Goal: Transaction & Acquisition: Download file/media

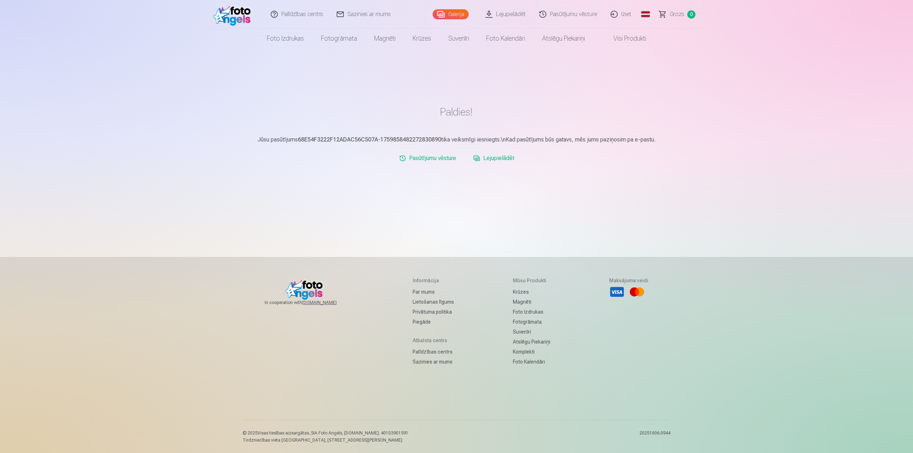
click at [521, 13] on link "Lejupielādēt" at bounding box center [506, 14] width 54 height 29
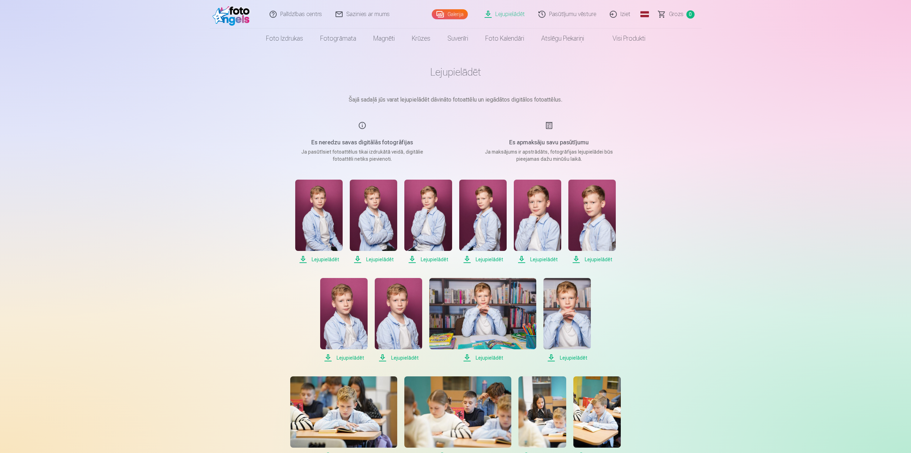
click at [329, 259] on span "Lejupielādēt" at bounding box center [318, 259] width 47 height 9
click at [381, 257] on span "Lejupielādēt" at bounding box center [373, 259] width 47 height 9
click at [438, 260] on span "Lejupielādēt" at bounding box center [427, 259] width 47 height 9
click at [491, 261] on span "Lejupielādēt" at bounding box center [482, 259] width 47 height 9
click at [545, 260] on span "Lejupielādēt" at bounding box center [537, 259] width 47 height 9
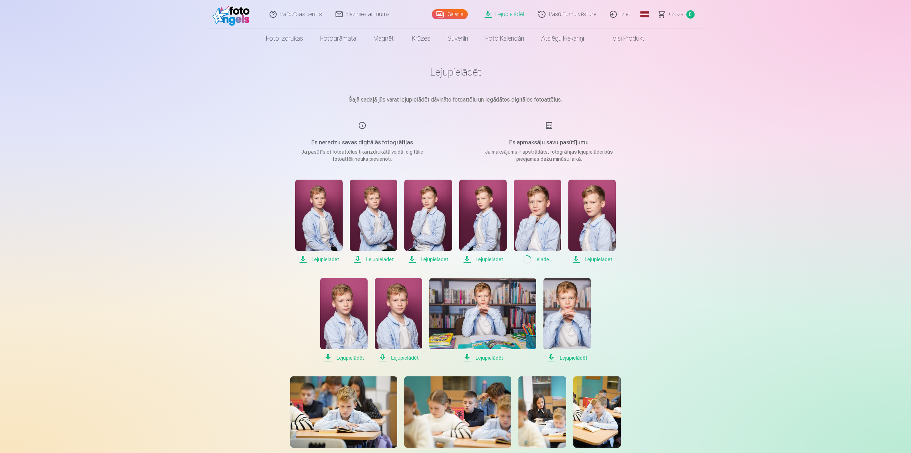
click at [606, 261] on span "Lejupielādēt" at bounding box center [591, 259] width 47 height 9
click at [353, 358] on span "Lejupielādēt" at bounding box center [343, 358] width 47 height 9
click at [406, 356] on span "Lejupielādēt" at bounding box center [398, 358] width 47 height 9
click at [489, 357] on span "Lejupielādēt" at bounding box center [482, 358] width 107 height 9
click at [573, 359] on span "Lejupielādēt" at bounding box center [566, 358] width 47 height 9
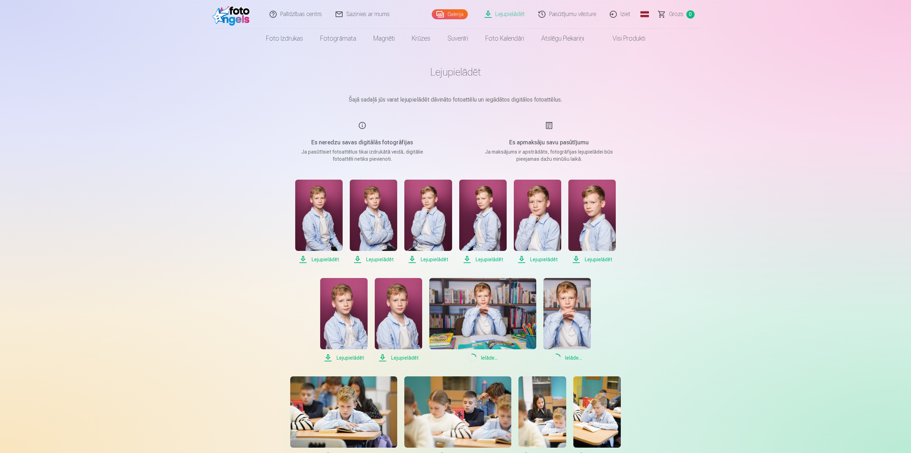
scroll to position [107, 0]
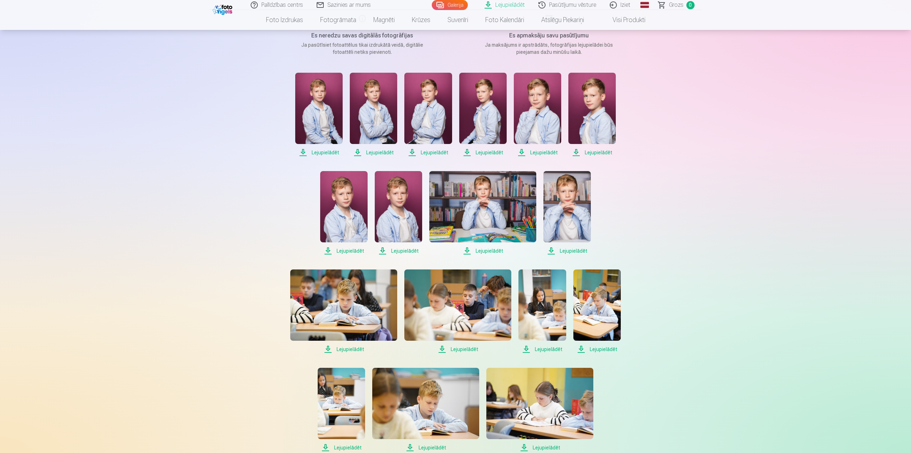
click at [351, 350] on span "Lejupielādēt" at bounding box center [343, 349] width 107 height 9
click at [604, 352] on span "Lejupielādēt" at bounding box center [596, 349] width 47 height 9
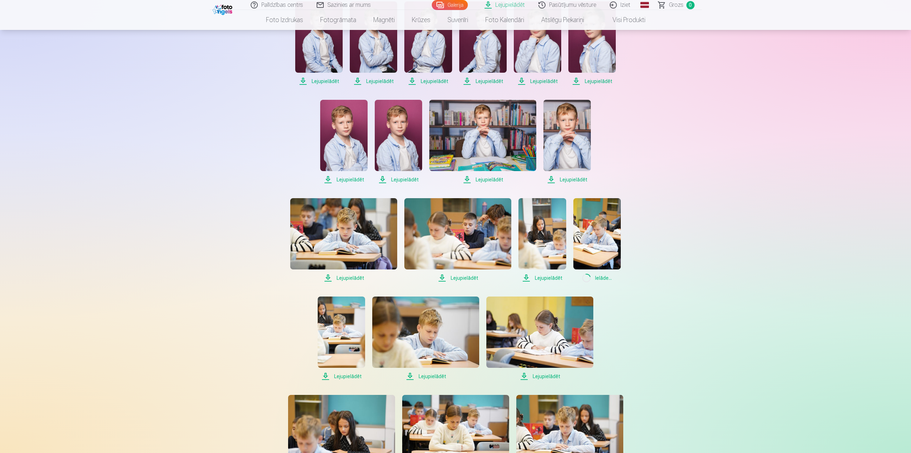
scroll to position [214, 0]
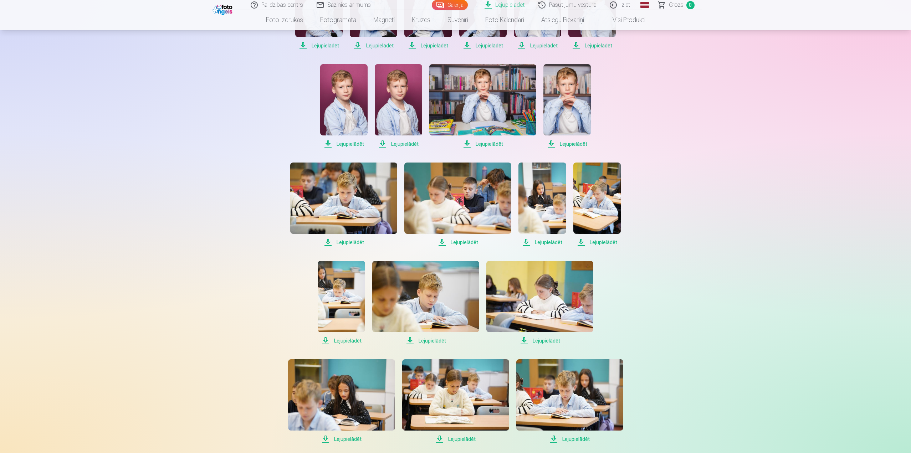
click at [342, 339] on span "Lejupielādēt" at bounding box center [341, 341] width 47 height 9
click at [428, 341] on span "Lejupielādēt" at bounding box center [425, 341] width 107 height 9
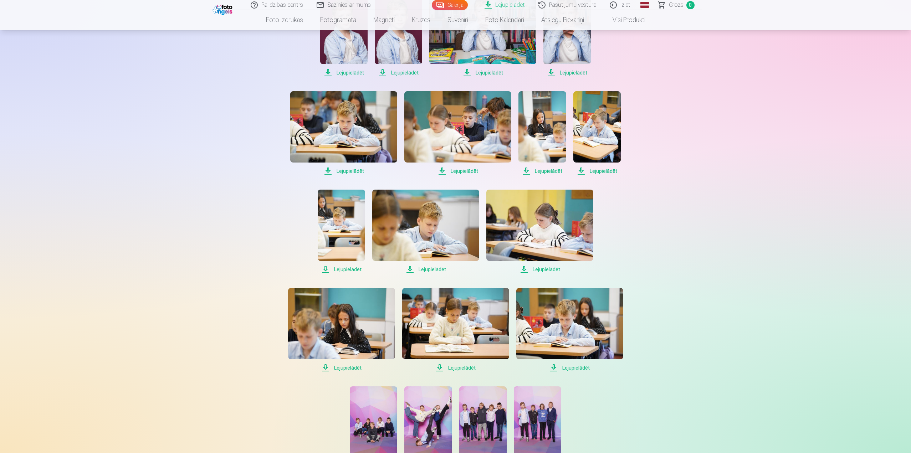
click at [573, 369] on span "Lejupielādēt" at bounding box center [569, 368] width 107 height 9
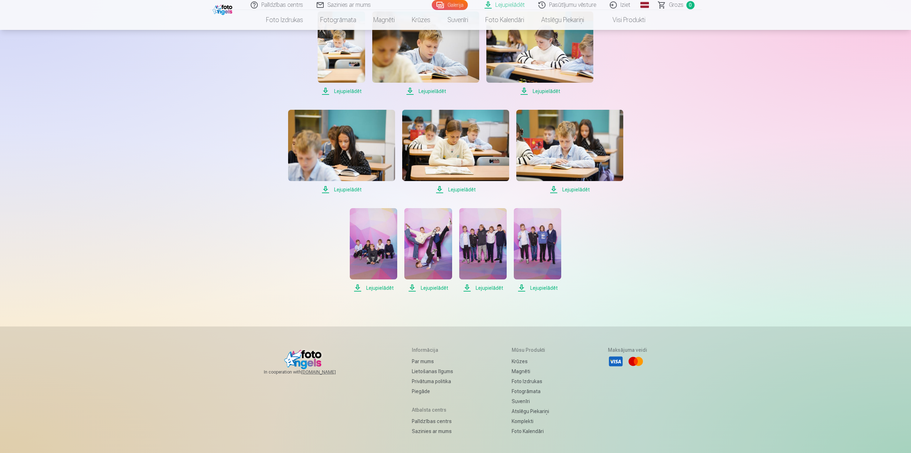
click at [374, 286] on span "Lejupielādēt" at bounding box center [373, 288] width 47 height 9
click at [428, 289] on span "Lejupielādēt" at bounding box center [427, 288] width 47 height 9
click at [477, 288] on span "Lejupielādēt" at bounding box center [482, 288] width 47 height 9
click at [534, 287] on span "Lejupielādēt" at bounding box center [537, 288] width 47 height 9
click at [699, 68] on div "Palīdzības centrs Sazinies ar mums Galerija Lejupielādēt Pasūtījumu vēsture Izi…" at bounding box center [455, 29] width 911 height 986
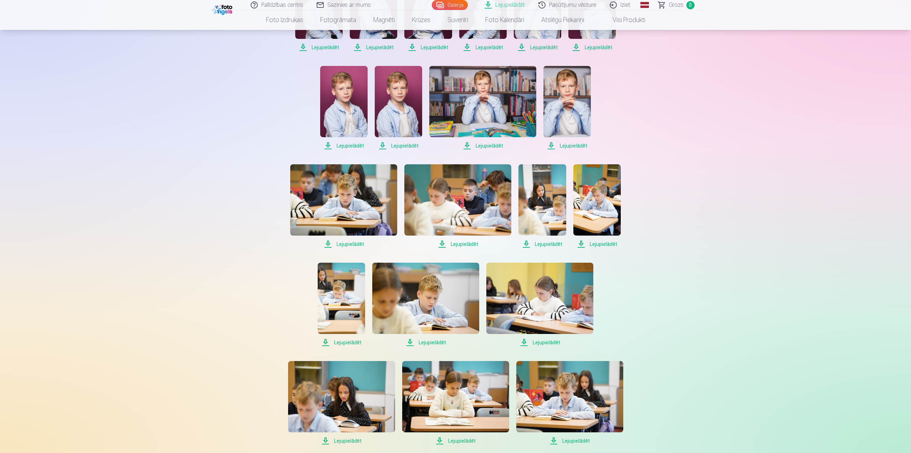
scroll to position [34, 0]
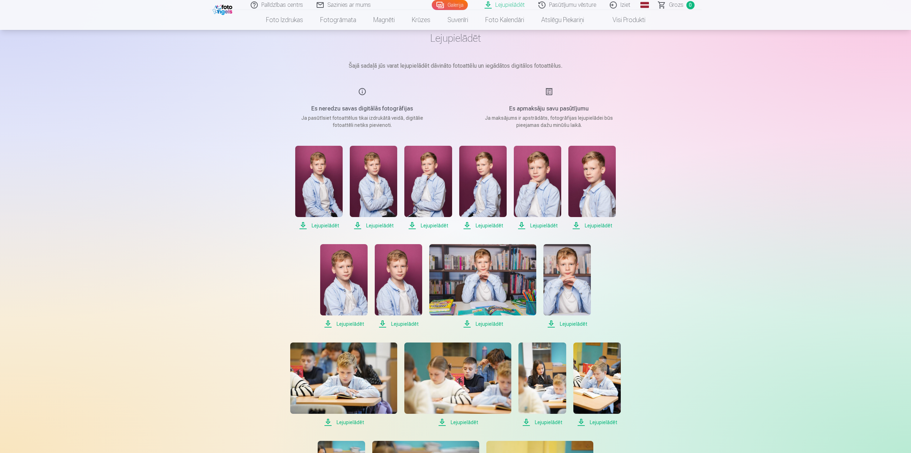
click at [750, 90] on div "Palīdzības centrs Sazinies ar mums Galerija Lejupielādēt Pasūtījumu vēsture Izi…" at bounding box center [455, 459] width 911 height 986
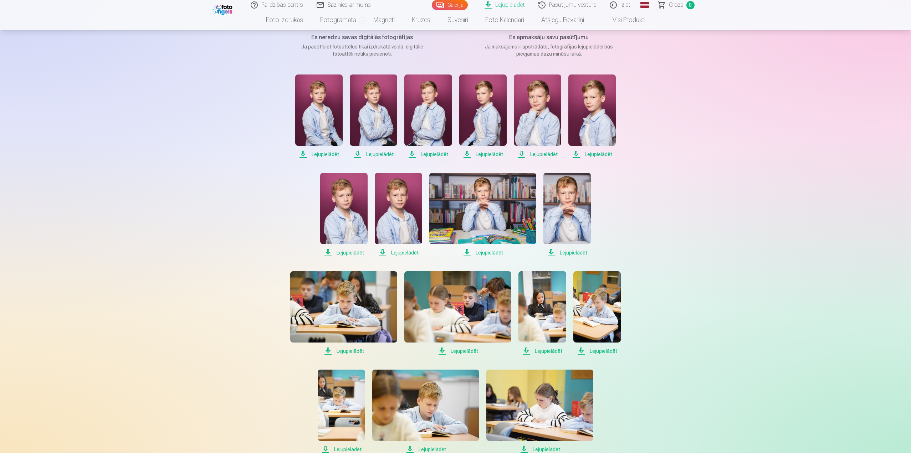
scroll to position [0, 0]
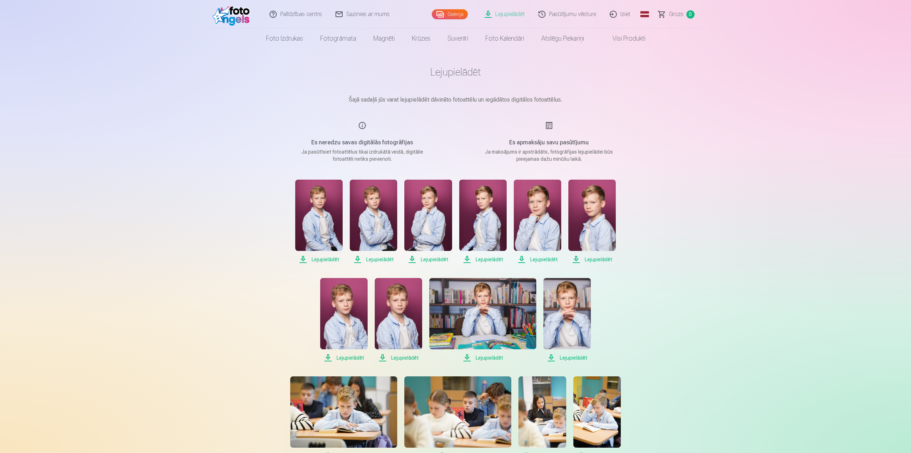
click at [324, 257] on span "Lejupielādēt" at bounding box center [318, 259] width 47 height 9
click at [382, 261] on span "Lejupielādēt" at bounding box center [373, 259] width 47 height 9
click at [384, 257] on span "Lejupielādēt" at bounding box center [373, 259] width 47 height 9
click at [438, 260] on span "Lejupielādēt" at bounding box center [427, 259] width 47 height 9
click at [485, 257] on span "Lejupielādēt" at bounding box center [482, 259] width 47 height 9
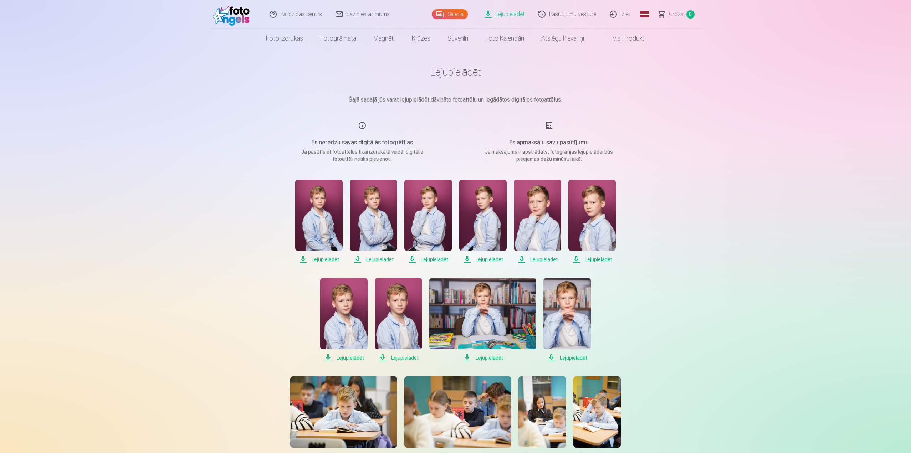
click at [542, 262] on span "Lejupielādēt" at bounding box center [537, 259] width 47 height 9
click at [603, 261] on span "Lejupielādēt" at bounding box center [591, 259] width 47 height 9
click at [599, 256] on span "Lejupielādēt" at bounding box center [591, 259] width 47 height 9
click at [354, 356] on span "Lejupielādēt" at bounding box center [343, 358] width 47 height 9
click at [400, 360] on span "Lejupielādēt" at bounding box center [398, 358] width 47 height 9
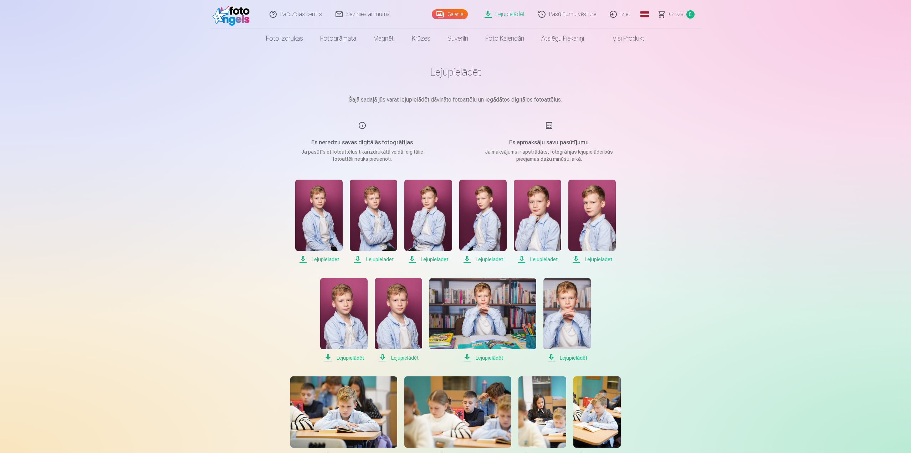
click at [496, 356] on span "Lejupielādēt" at bounding box center [482, 358] width 107 height 9
click at [572, 359] on span "Lejupielādēt" at bounding box center [566, 358] width 47 height 9
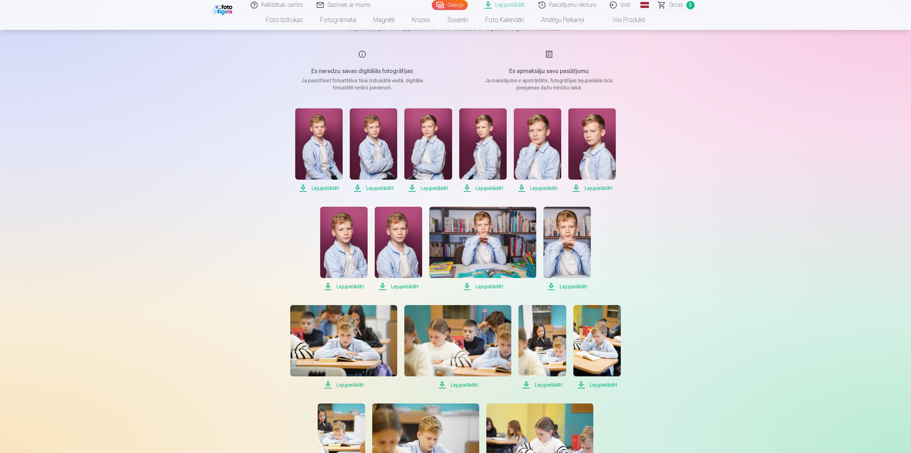
scroll to position [143, 0]
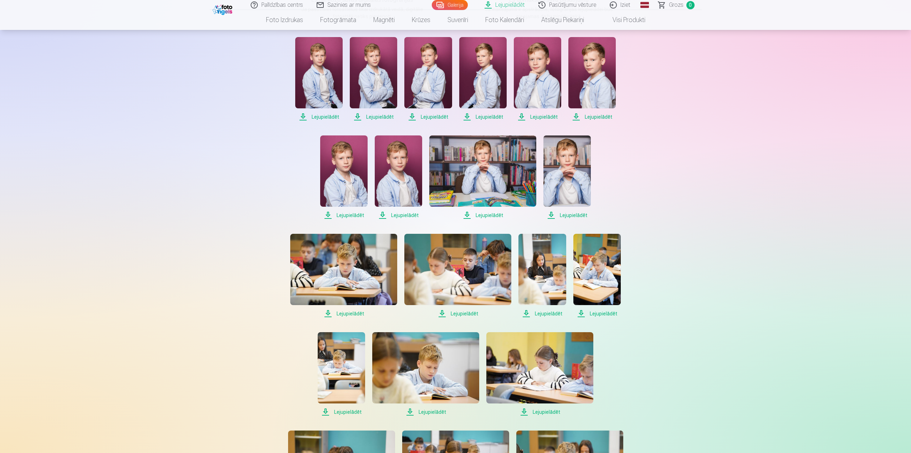
click at [348, 311] on span "Lejupielādēt" at bounding box center [343, 314] width 107 height 9
click at [599, 314] on span "Lejupielādēt" at bounding box center [596, 314] width 47 height 9
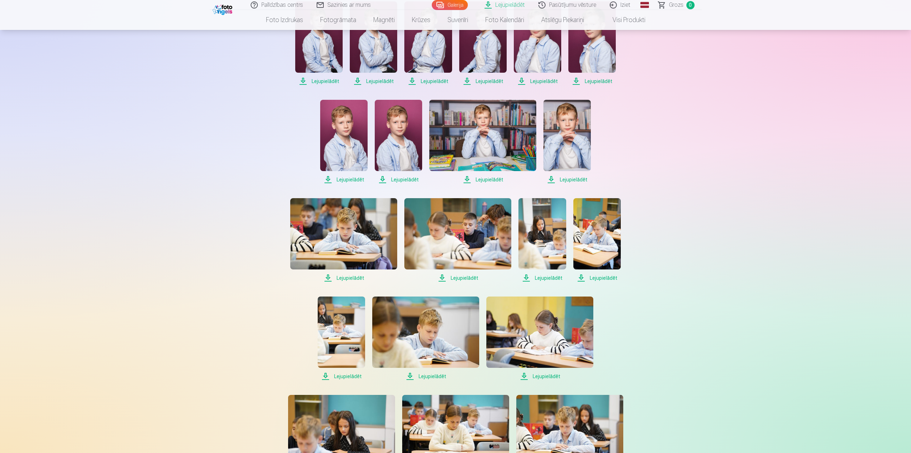
click at [435, 375] on span "Lejupielādēt" at bounding box center [425, 376] width 107 height 9
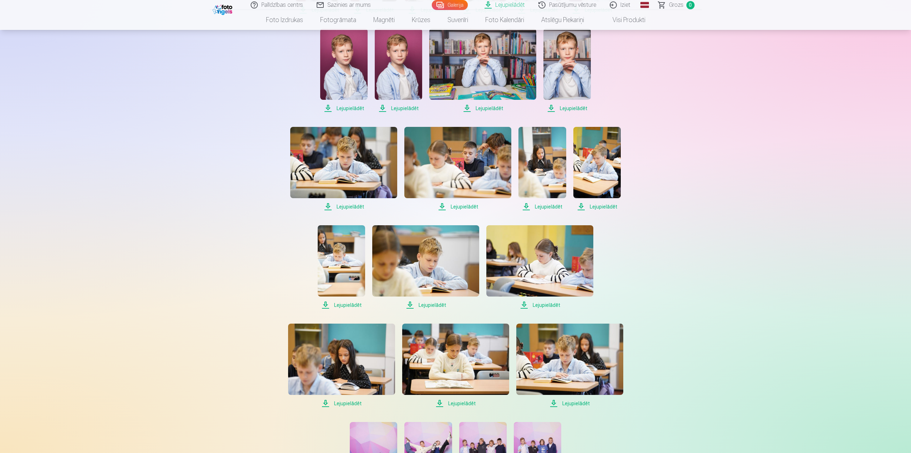
scroll to position [285, 0]
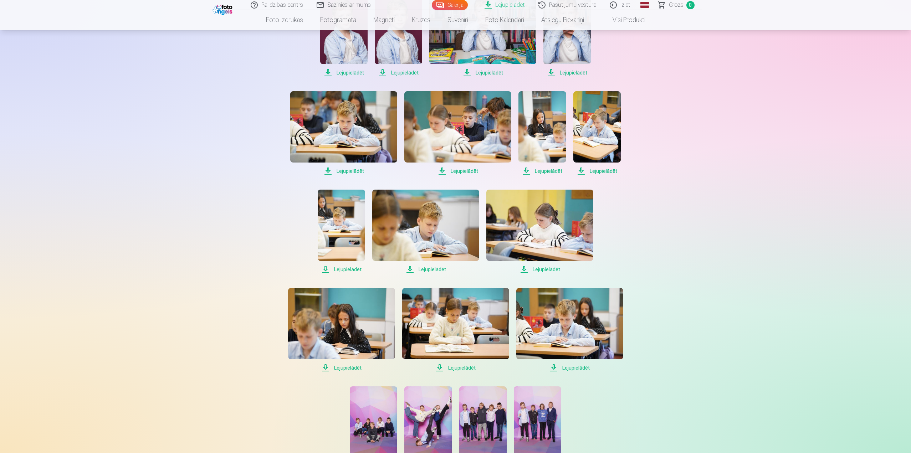
click at [571, 367] on span "Lejupielādēt" at bounding box center [569, 368] width 107 height 9
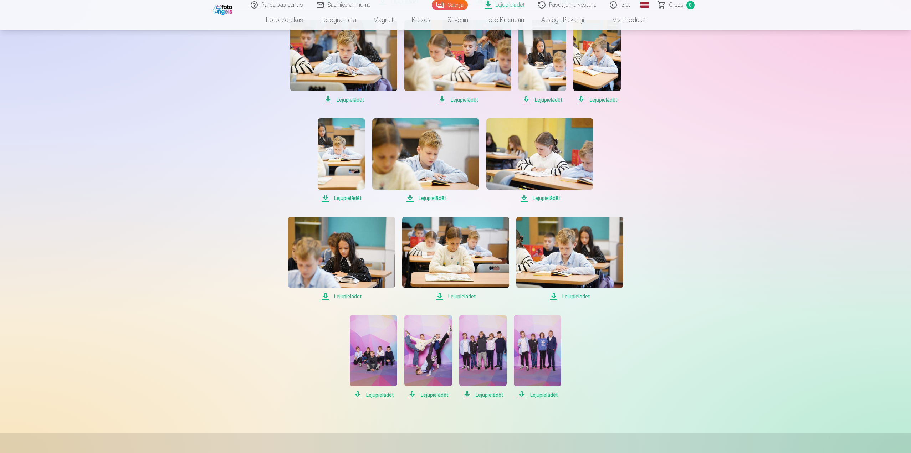
scroll to position [392, 0]
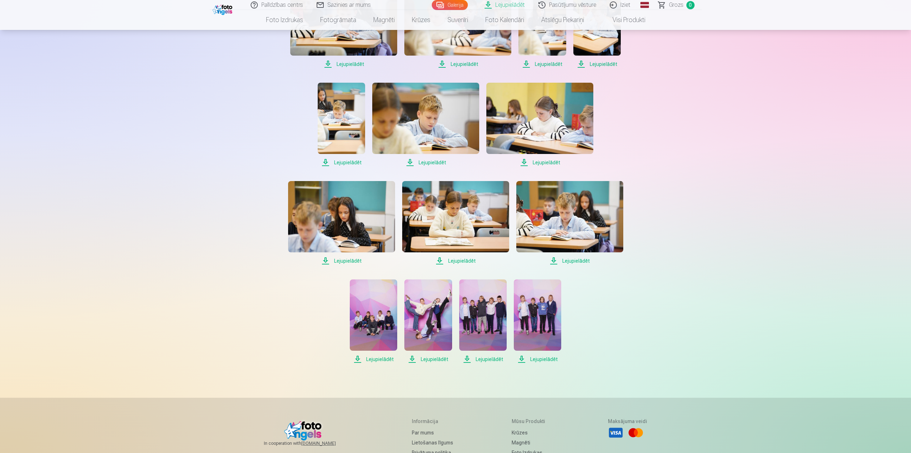
click at [374, 357] on span "Lejupielādēt" at bounding box center [373, 359] width 47 height 9
click at [437, 358] on span "Lejupielādēt" at bounding box center [427, 359] width 47 height 9
click at [486, 361] on span "Lejupielādēt" at bounding box center [482, 359] width 47 height 9
click at [537, 359] on span "Lejupielādēt" at bounding box center [537, 359] width 47 height 9
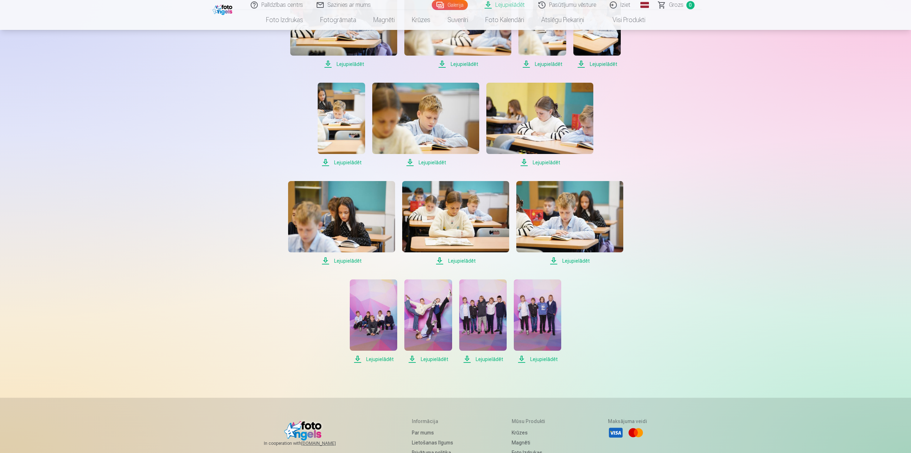
click at [537, 359] on span "Lejupielādēt" at bounding box center [537, 359] width 47 height 9
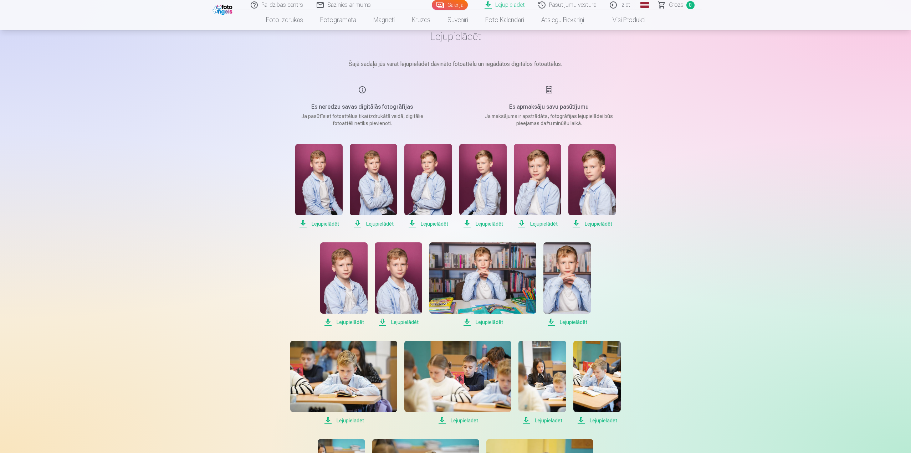
scroll to position [0, 0]
